Goal: Task Accomplishment & Management: Manage account settings

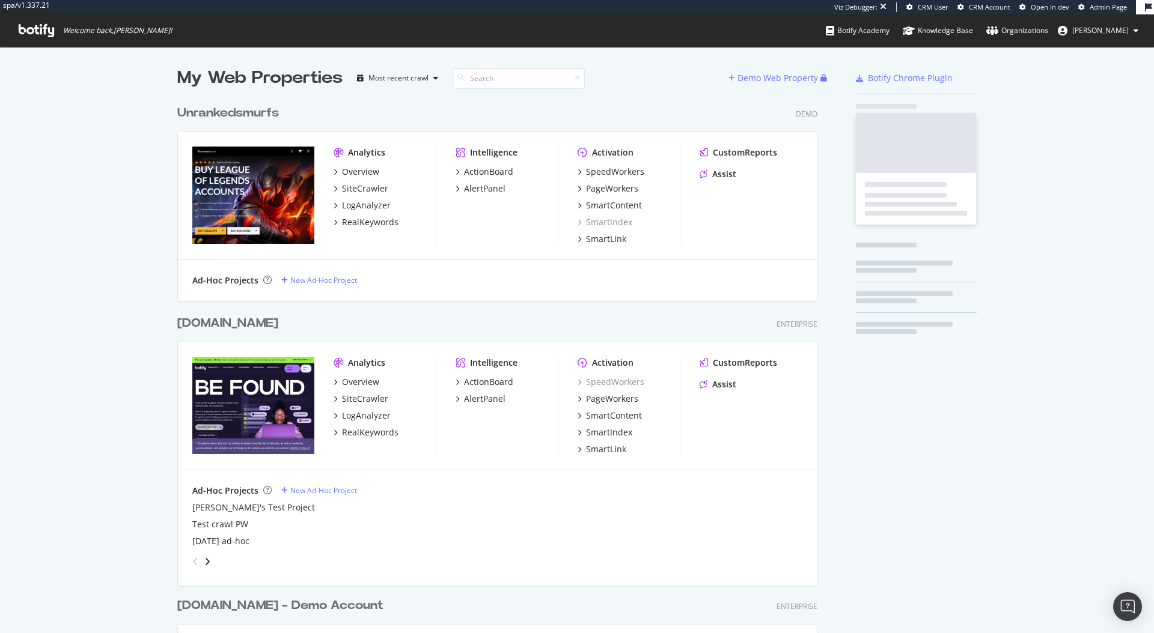
scroll to position [2265, 650]
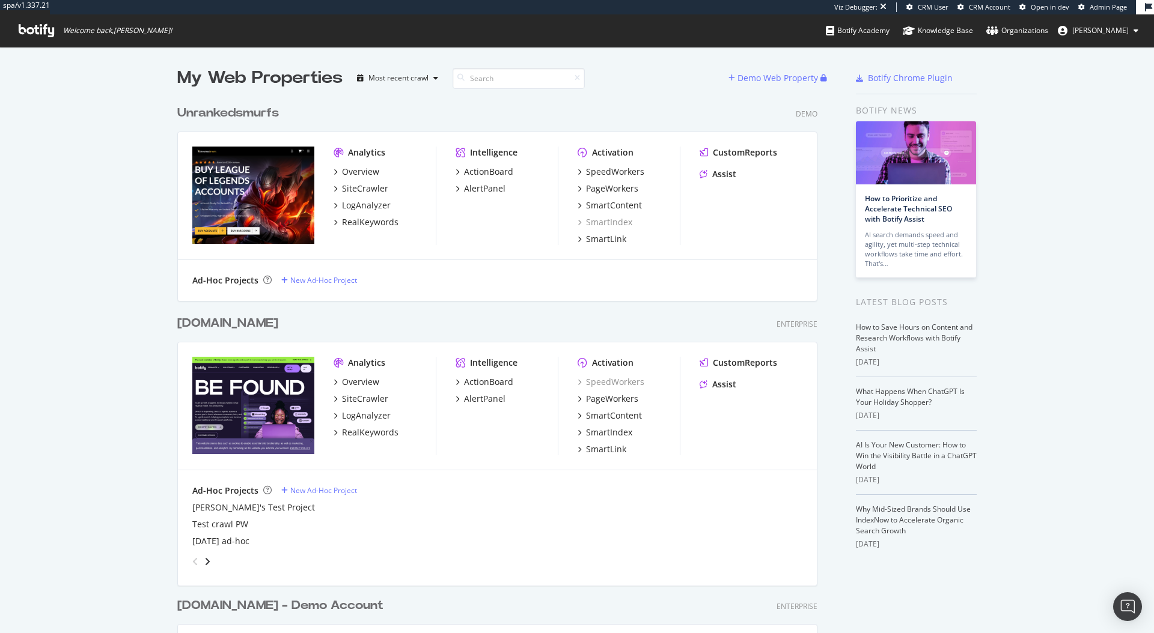
click at [1121, 24] on button "[PERSON_NAME]" at bounding box center [1098, 30] width 100 height 19
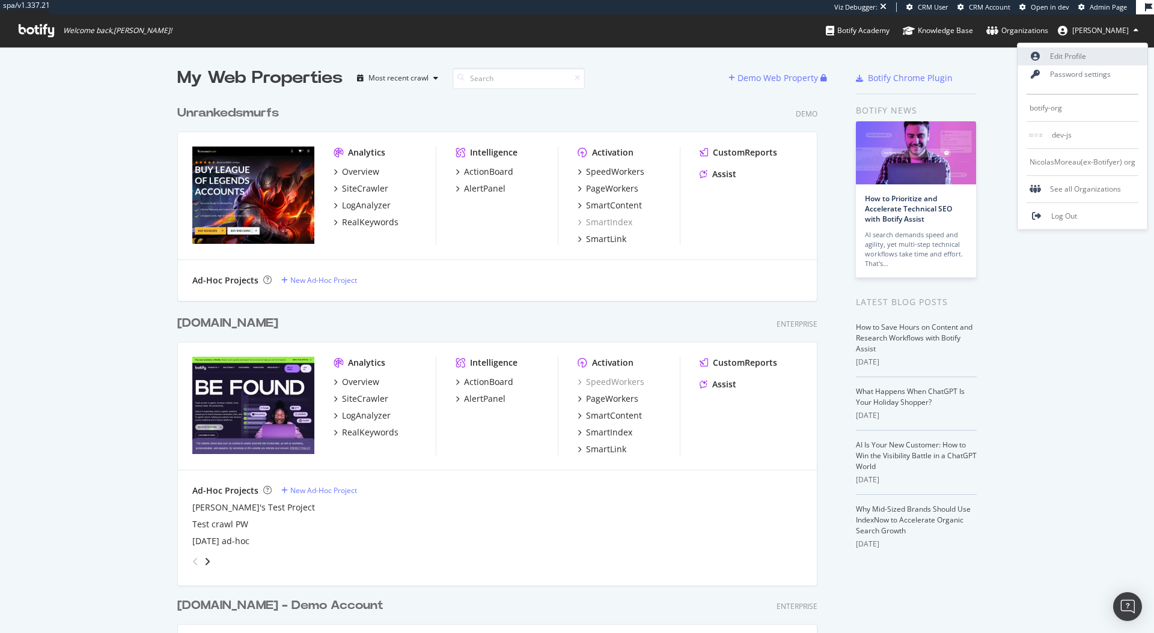
click at [1081, 62] on link "Edit Profile" at bounding box center [1083, 56] width 130 height 18
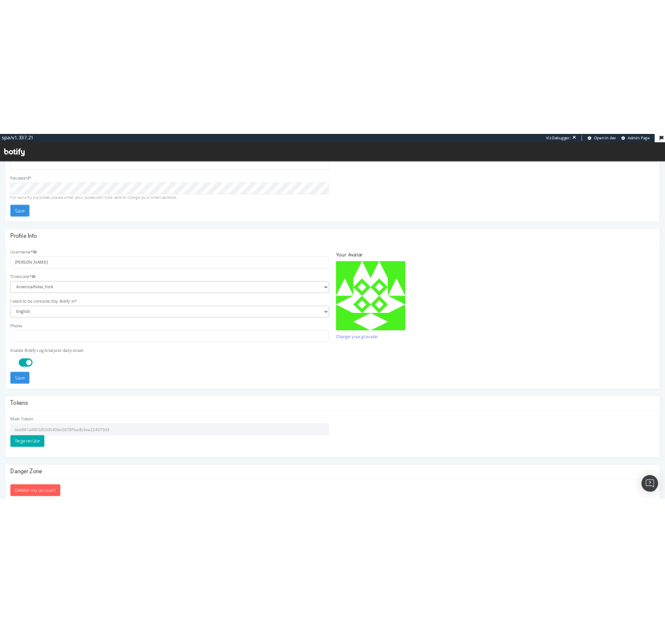
scroll to position [158, 0]
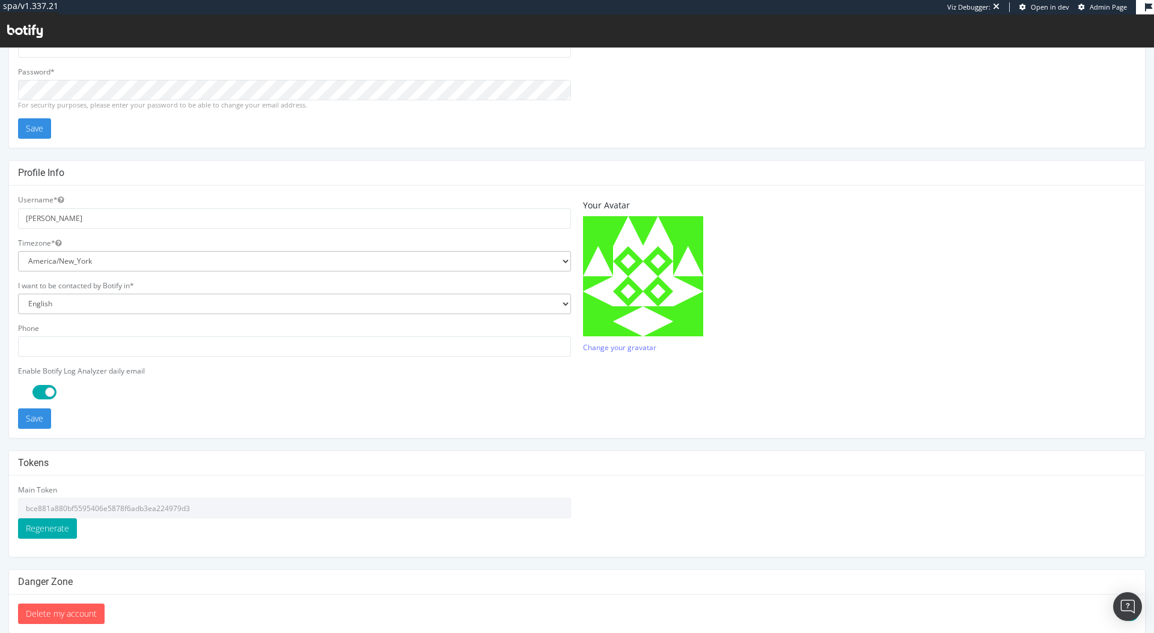
type input "[PERSON_NAME] as olivierjobfoxglove"
drag, startPoint x: 200, startPoint y: 507, endPoint x: 26, endPoint y: 513, distance: 173.8
click at [26, 513] on input "bce881a880bf5595406e5878f6adb3ea224979d3" at bounding box center [294, 508] width 553 height 20
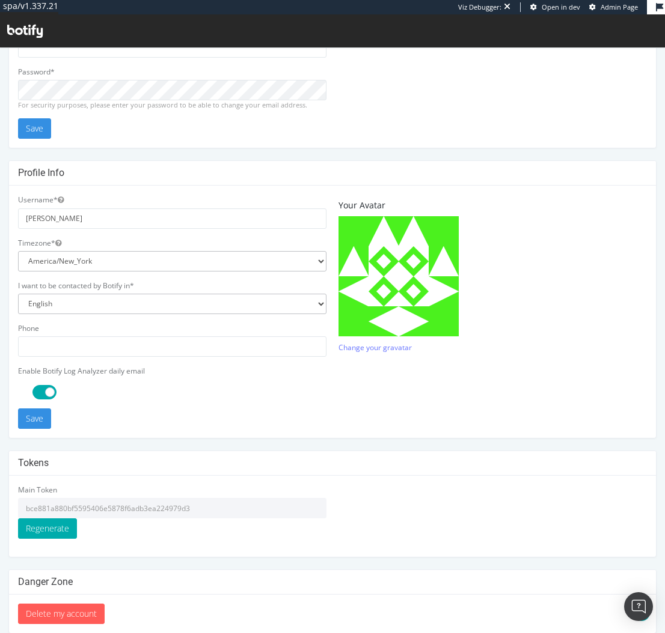
drag, startPoint x: 210, startPoint y: 504, endPoint x: 24, endPoint y: 510, distance: 186.4
click at [24, 510] on input "bce881a880bf5595406e5878f6adb3ea224979d3" at bounding box center [172, 508] width 308 height 20
